Goal: Information Seeking & Learning: Find specific fact

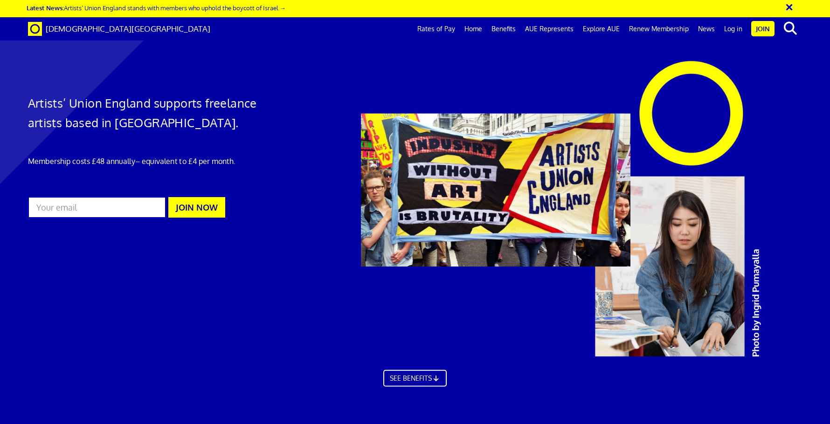
scroll to position [0, 12]
click at [437, 28] on link "Rates of Pay" at bounding box center [436, 28] width 47 height 23
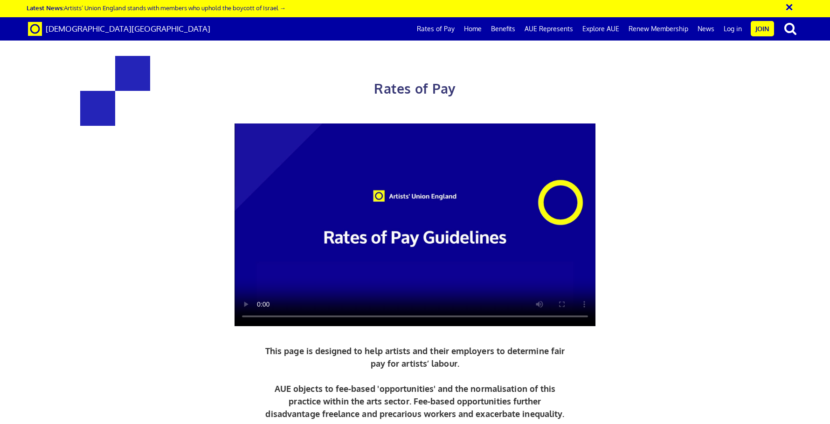
scroll to position [420, 0]
